Goal: Transaction & Acquisition: Download file/media

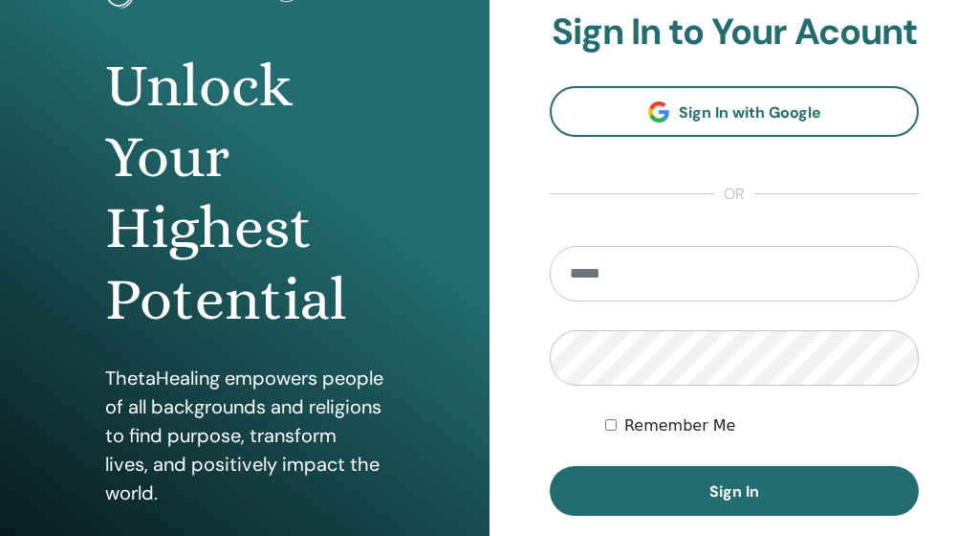
scroll to position [266, 0]
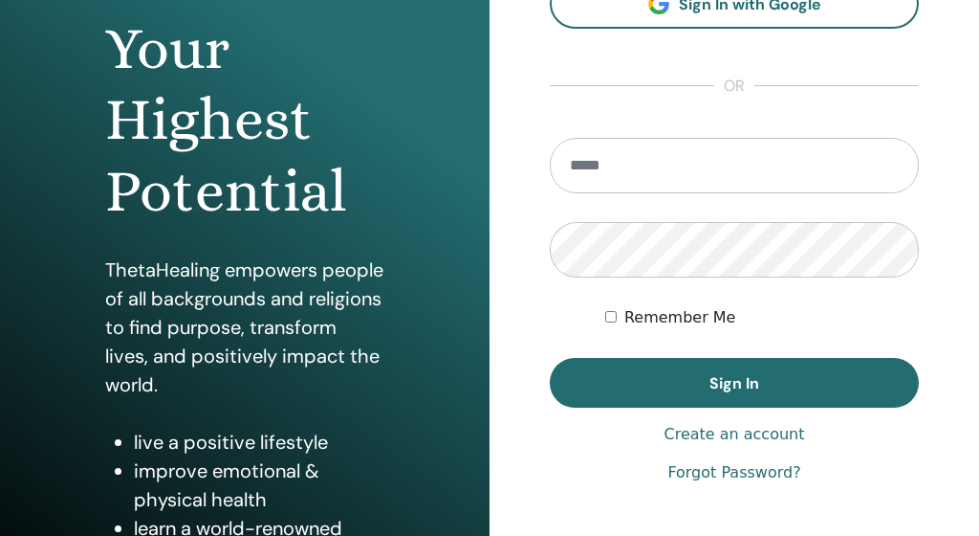
click at [704, 177] on input "email" at bounding box center [734, 165] width 369 height 55
type input "**********"
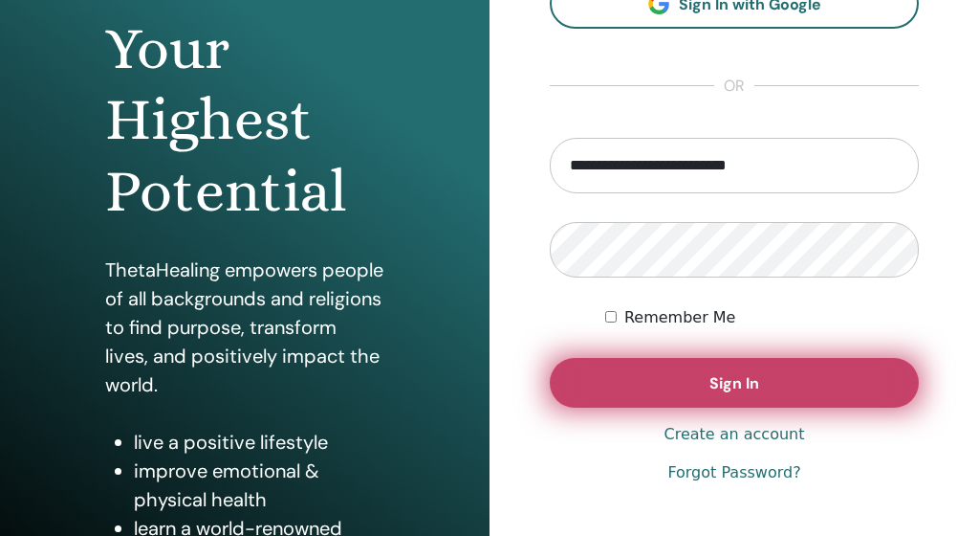
click at [615, 392] on button "Sign In" at bounding box center [734, 383] width 369 height 50
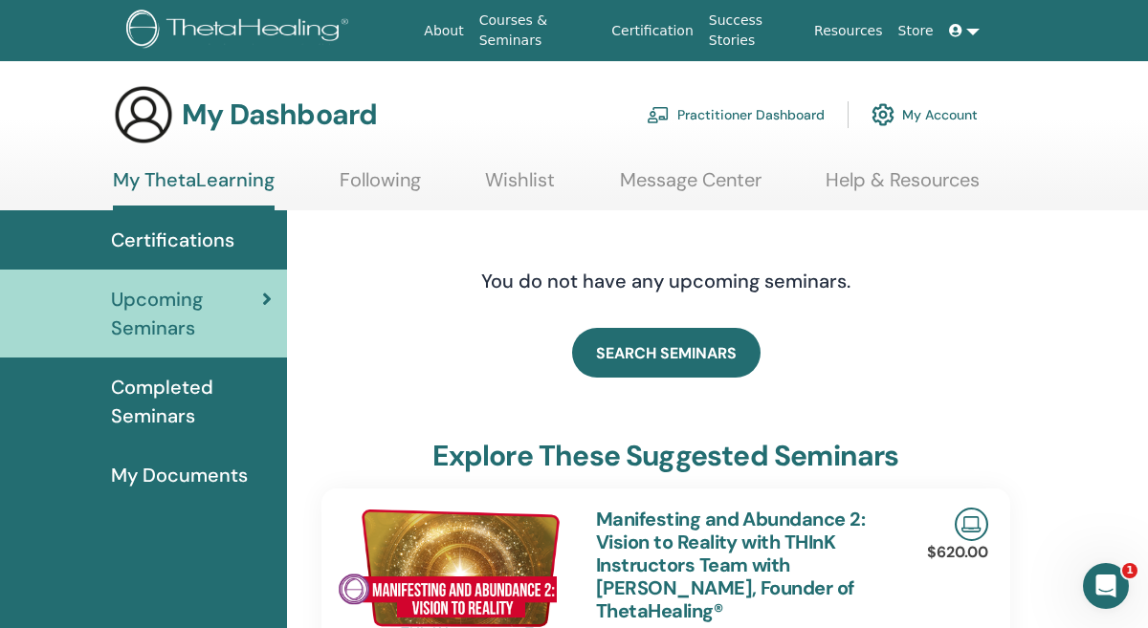
click at [168, 240] on span "Certifications" at bounding box center [172, 240] width 123 height 29
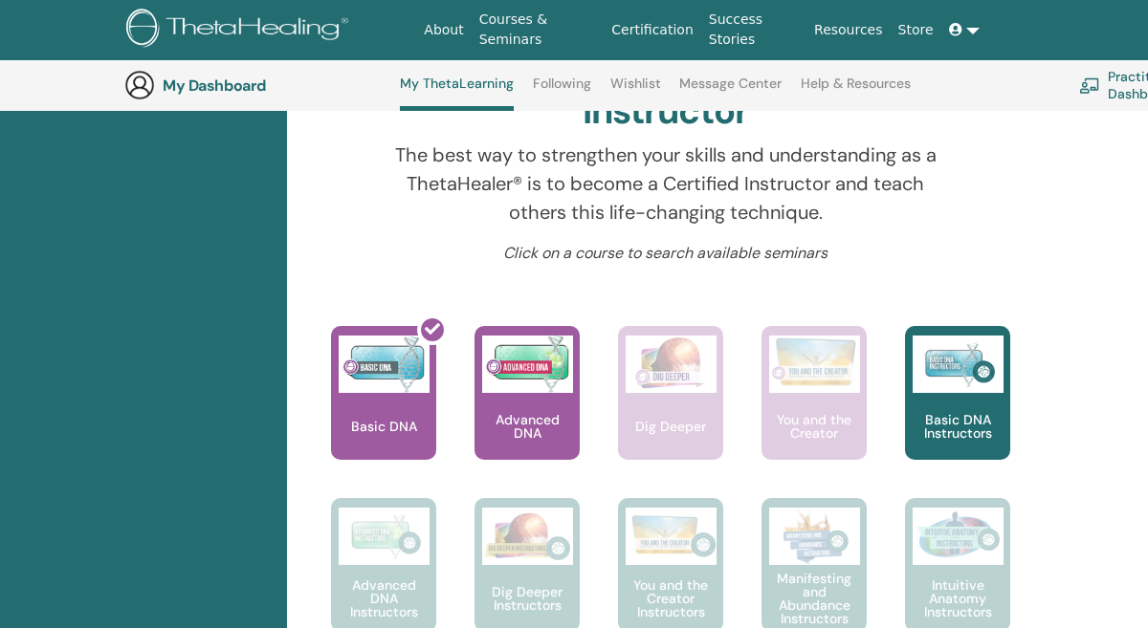
scroll to position [651, 0]
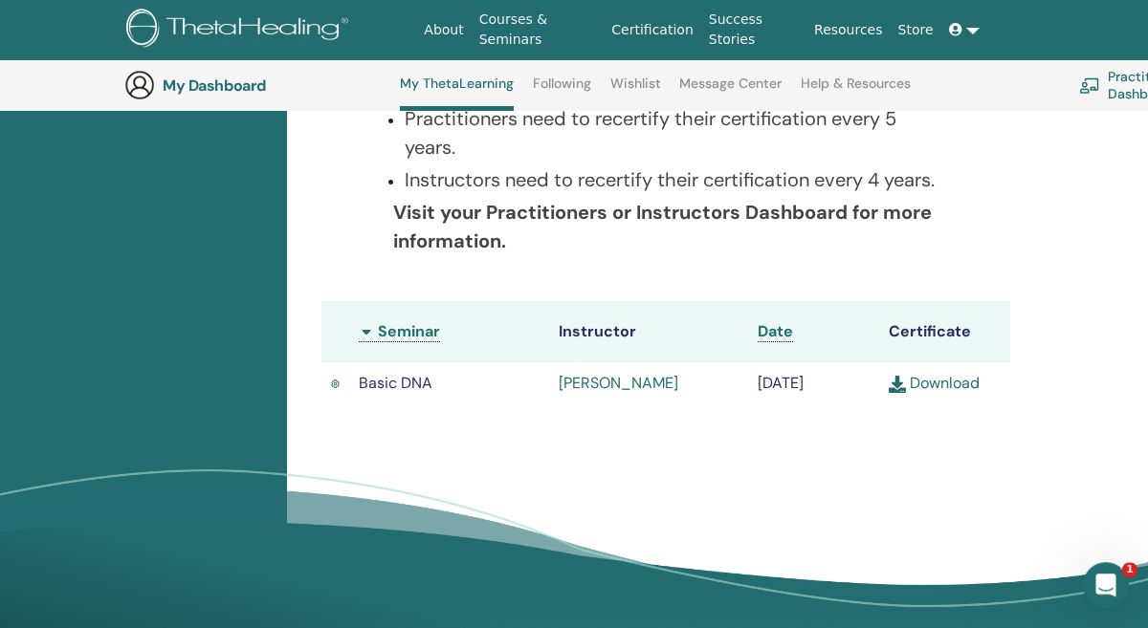
scroll to position [443, 0]
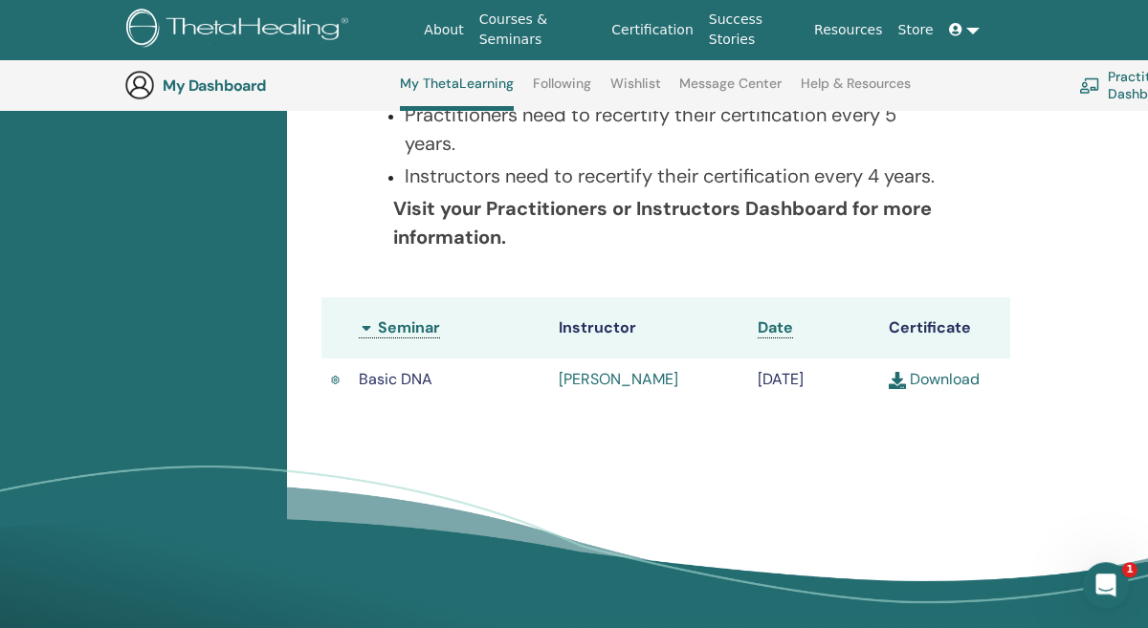
click at [963, 386] on link "Download" at bounding box center [934, 380] width 91 height 20
